Goal: Transaction & Acquisition: Purchase product/service

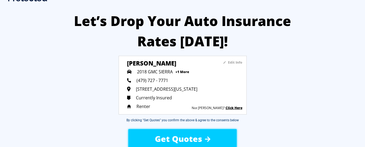
scroll to position [54, 0]
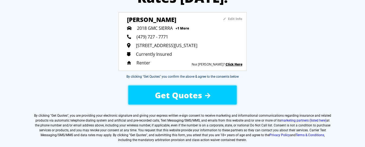
click at [203, 95] on div "Get Quotes" at bounding box center [182, 94] width 91 height 19
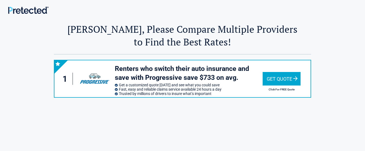
click at [269, 76] on div "Get Quote" at bounding box center [281, 79] width 38 height 14
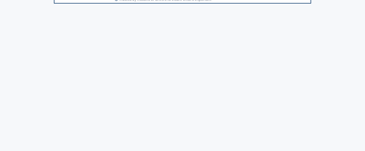
scroll to position [81, 0]
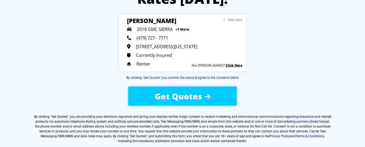
scroll to position [54, 0]
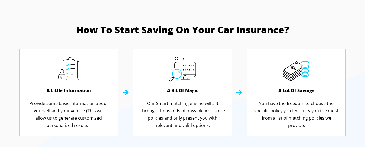
scroll to position [243, 0]
